Goal: Task Accomplishment & Management: Manage account settings

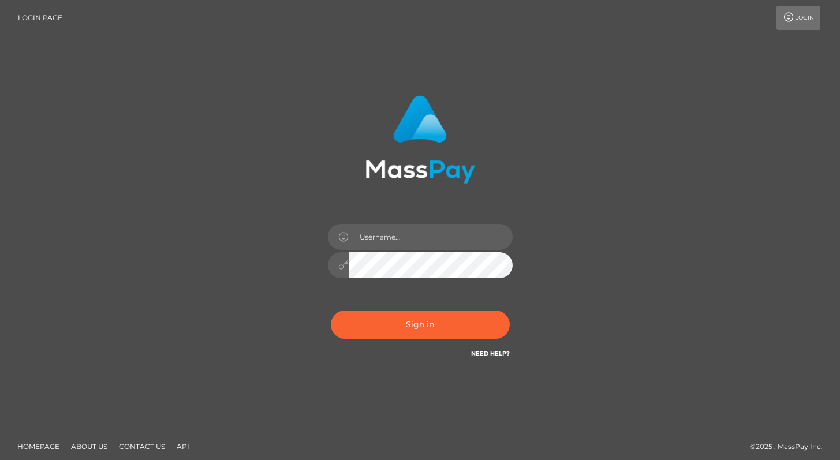
type input "Alweng.megabonanza"
click at [423, 329] on button "Sign in" at bounding box center [420, 325] width 179 height 28
click at [412, 318] on button "Sign in" at bounding box center [420, 325] width 179 height 28
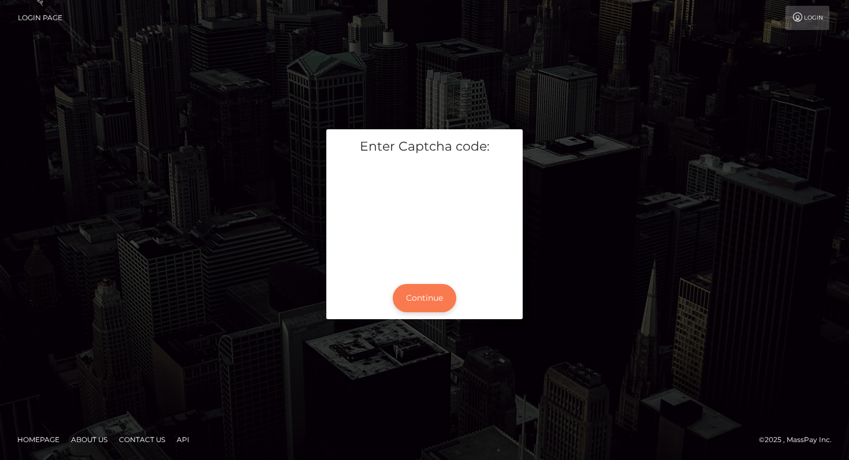
click at [420, 296] on button "Continue" at bounding box center [425, 298] width 64 height 28
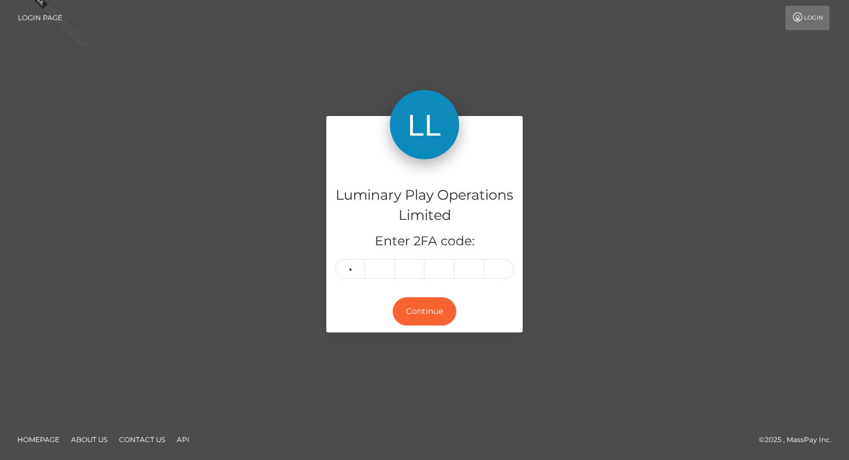
type input "2"
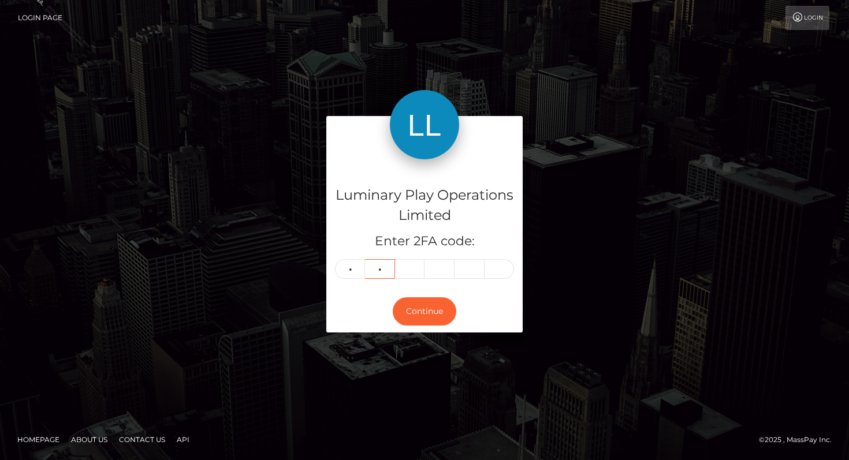
type input "1"
type input "3"
type input "4"
type input "7"
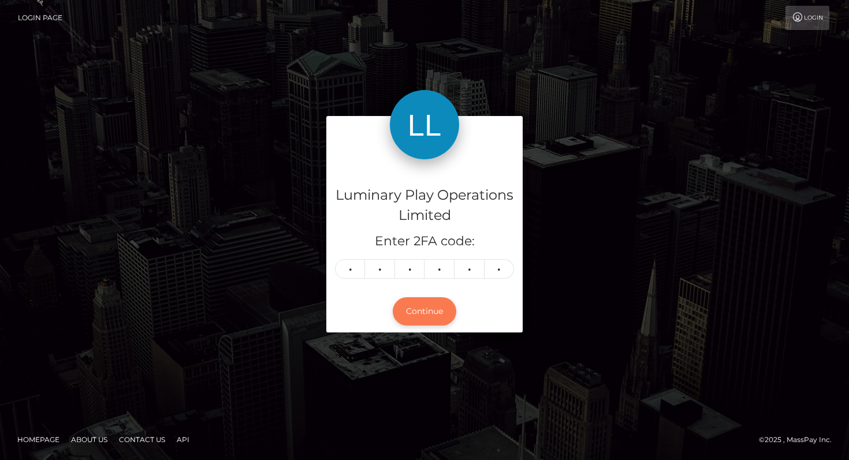
click at [446, 311] on button "Continue" at bounding box center [425, 311] width 64 height 28
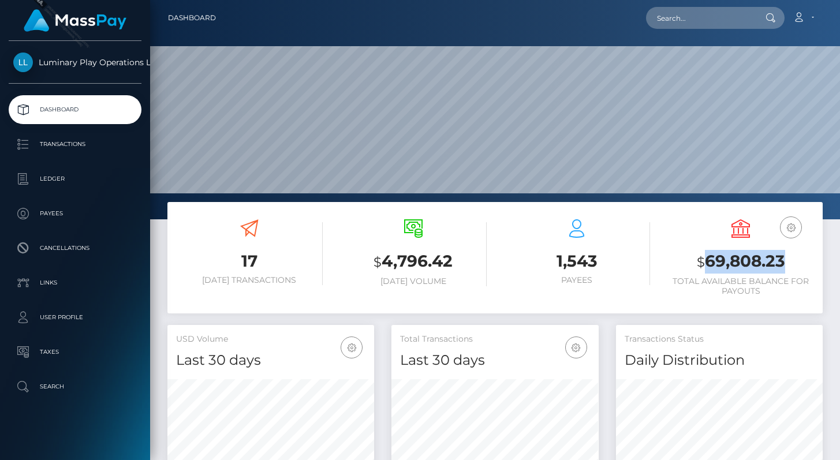
scroll to position [204, 207]
